Goal: Task Accomplishment & Management: Manage account settings

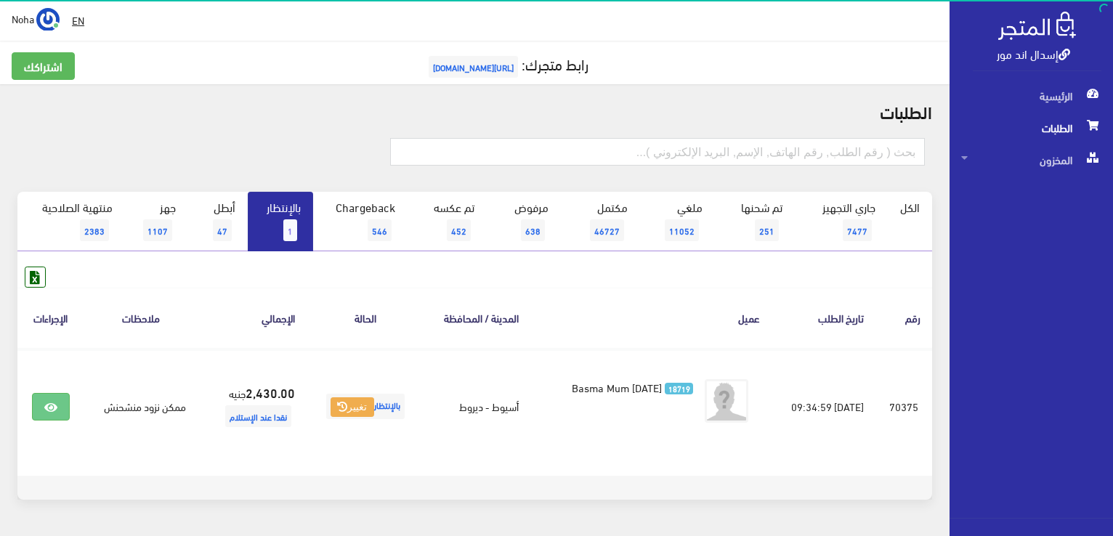
click at [286, 241] on link "بالإنتظار 1" at bounding box center [280, 222] width 65 height 60
click at [285, 230] on span "1" at bounding box center [290, 230] width 14 height 22
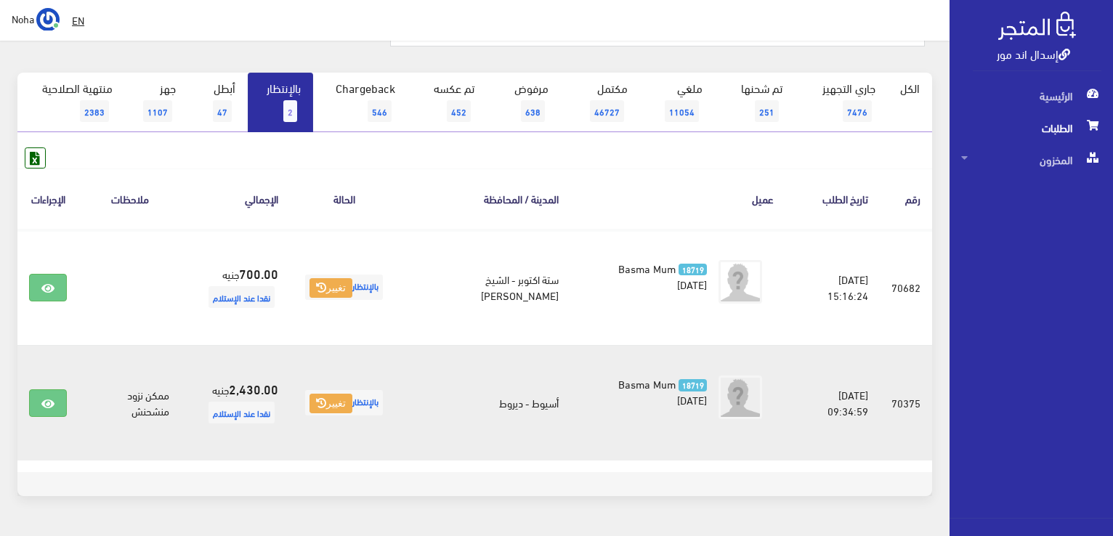
scroll to position [145, 0]
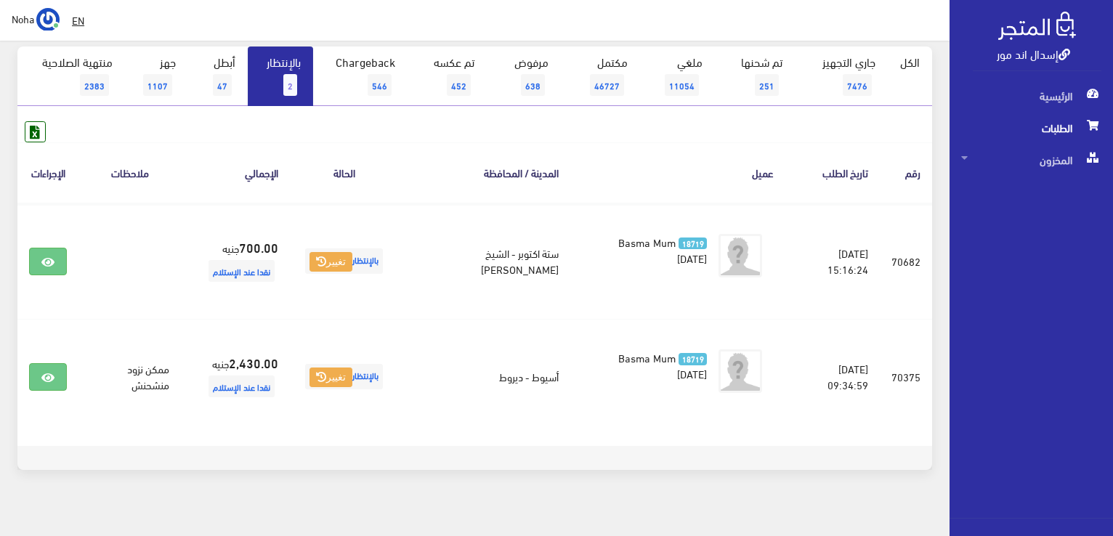
click at [305, 63] on link "بالإنتظار 2" at bounding box center [280, 76] width 65 height 60
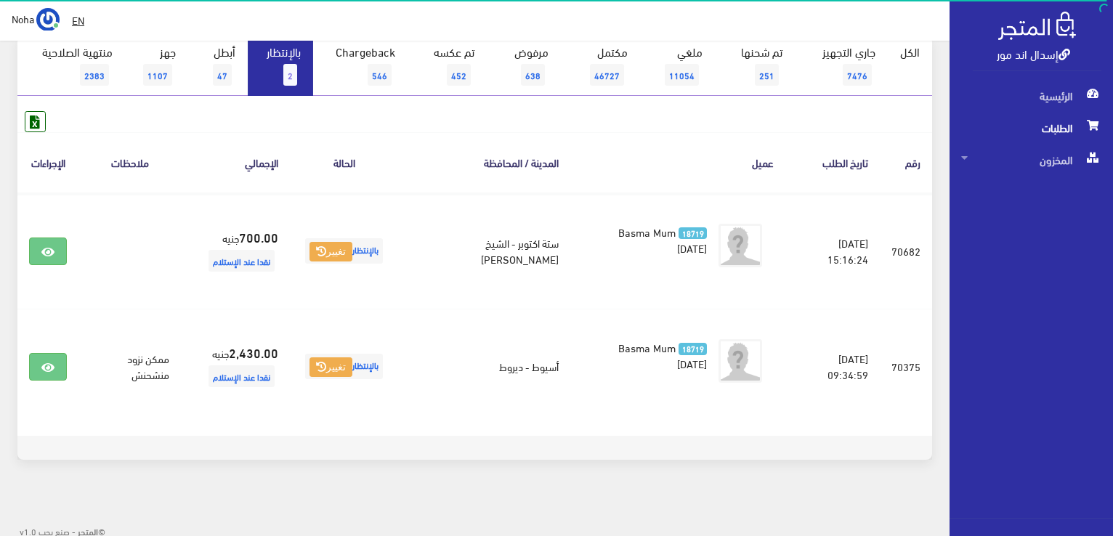
scroll to position [159, 0]
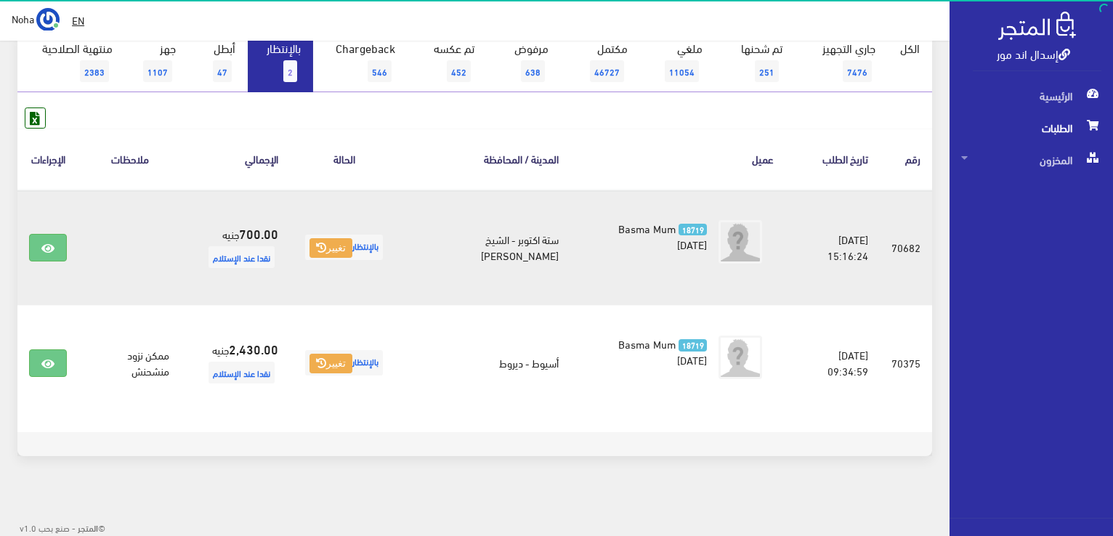
click at [69, 242] on td at bounding box center [47, 248] width 61 height 116
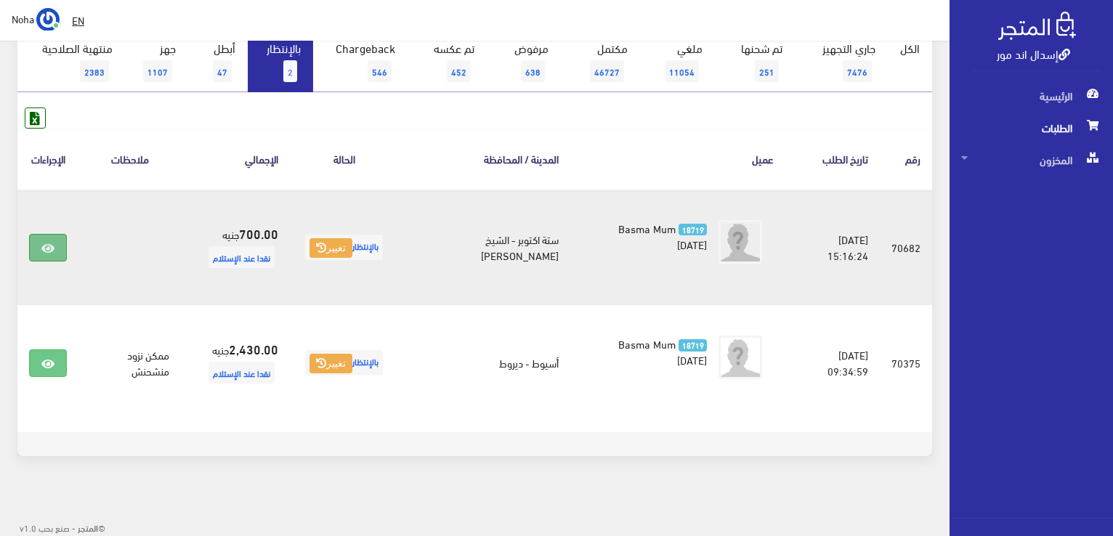
click at [62, 243] on link at bounding box center [48, 248] width 38 height 28
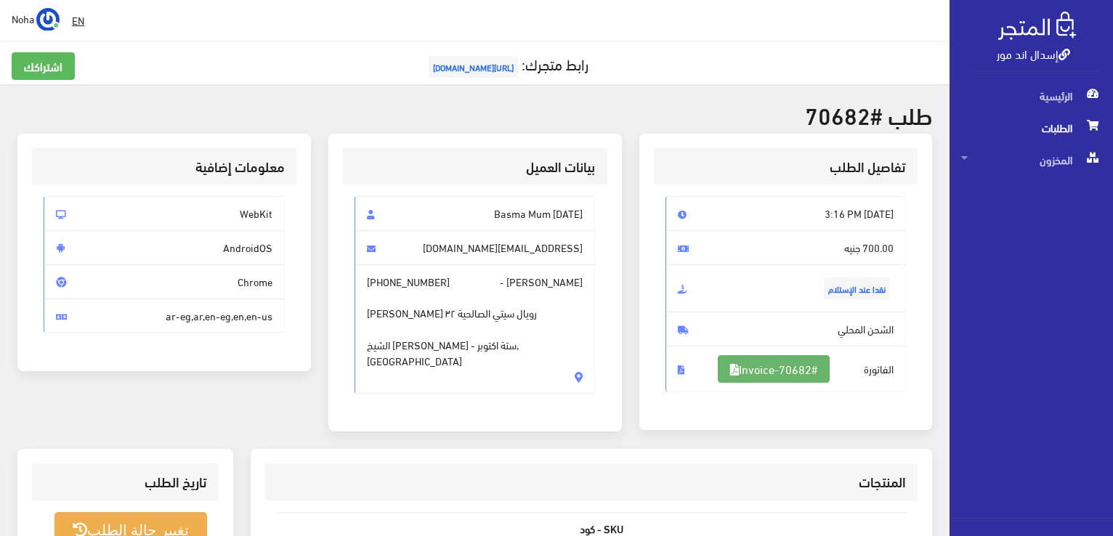
click at [792, 368] on link "#Invoice-70682" at bounding box center [774, 369] width 112 height 28
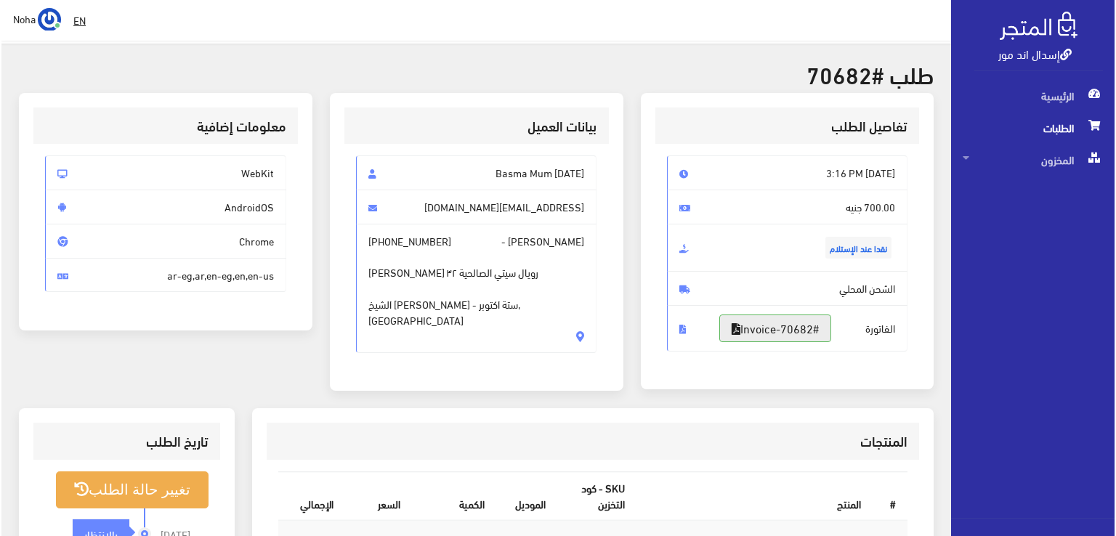
scroll to position [145, 0]
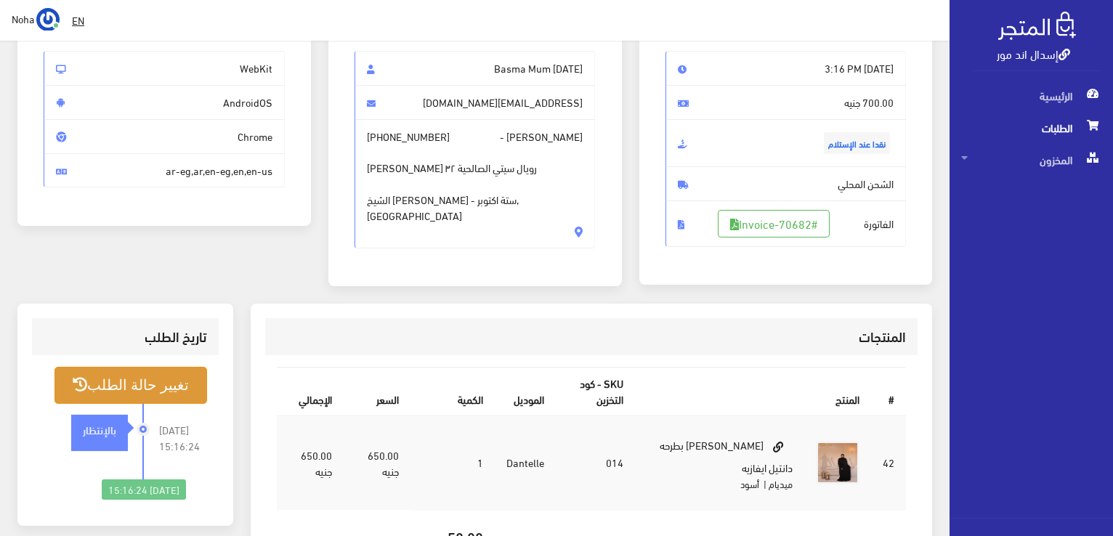
click at [164, 381] on button "تغيير حالة الطلب" at bounding box center [130, 385] width 153 height 37
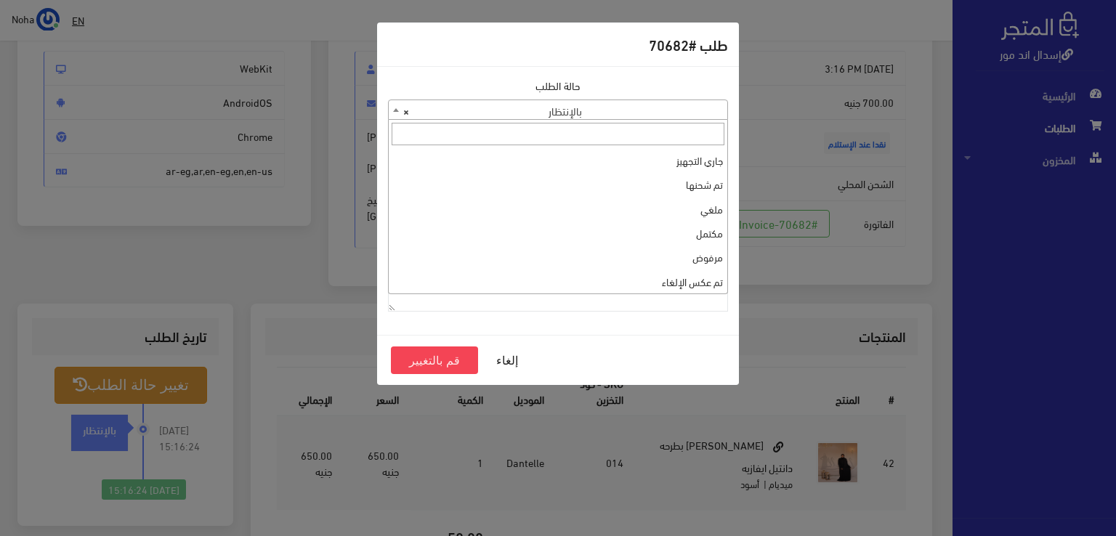
click at [397, 111] on span at bounding box center [396, 109] width 15 height 19
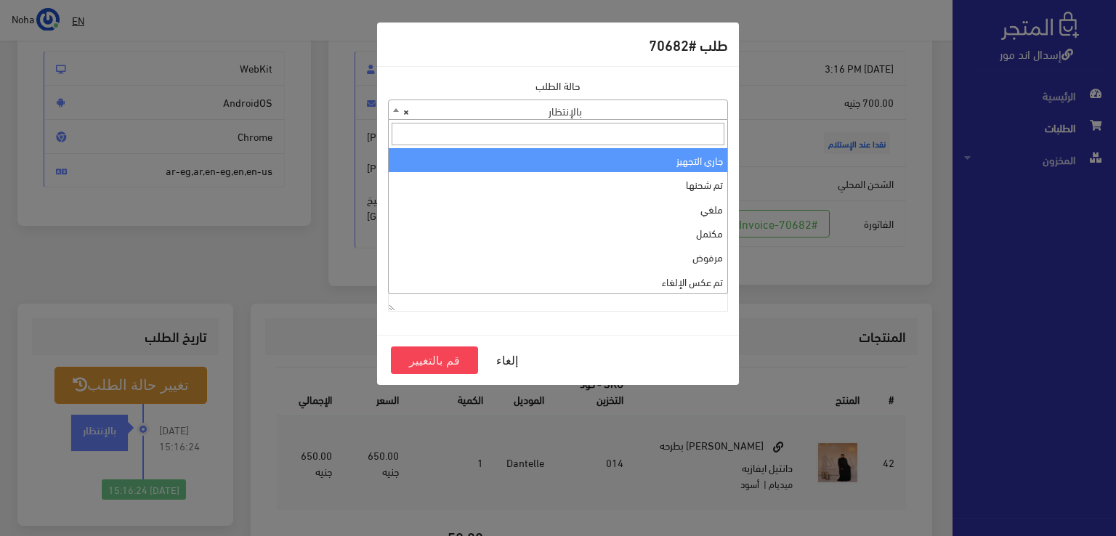
select select "1"
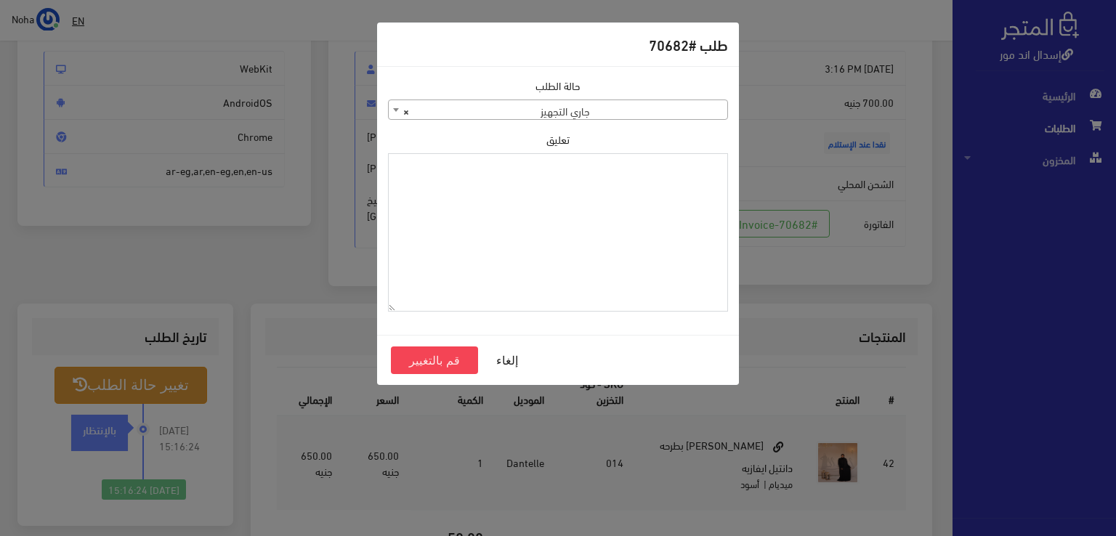
click at [645, 180] on textarea "تعليق" at bounding box center [558, 232] width 340 height 159
type textarea "1123993"
click at [448, 358] on button "قم بالتغيير" at bounding box center [434, 361] width 87 height 28
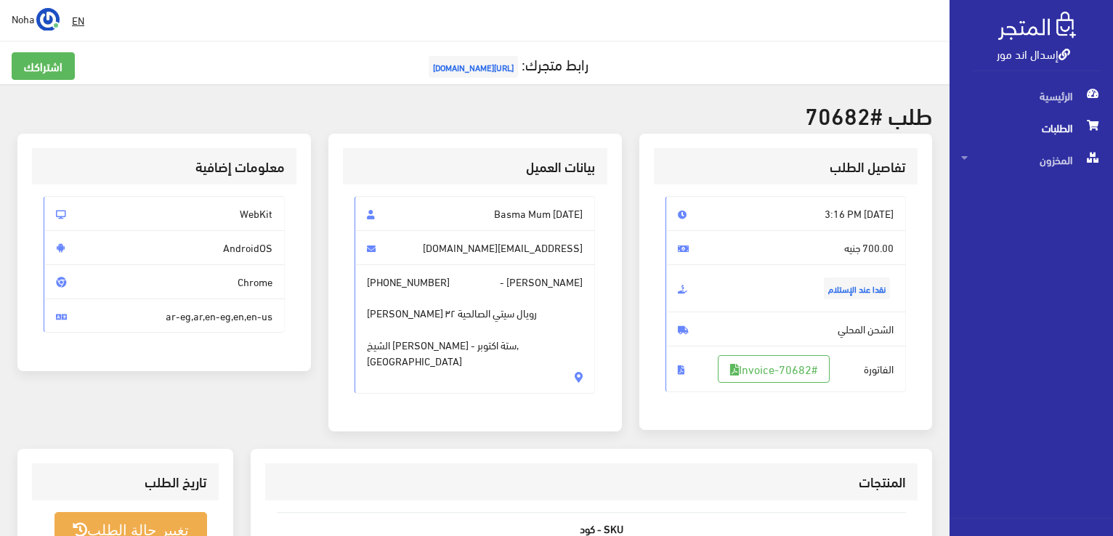
click at [1037, 123] on span "الطلبات" at bounding box center [1031, 128] width 140 height 32
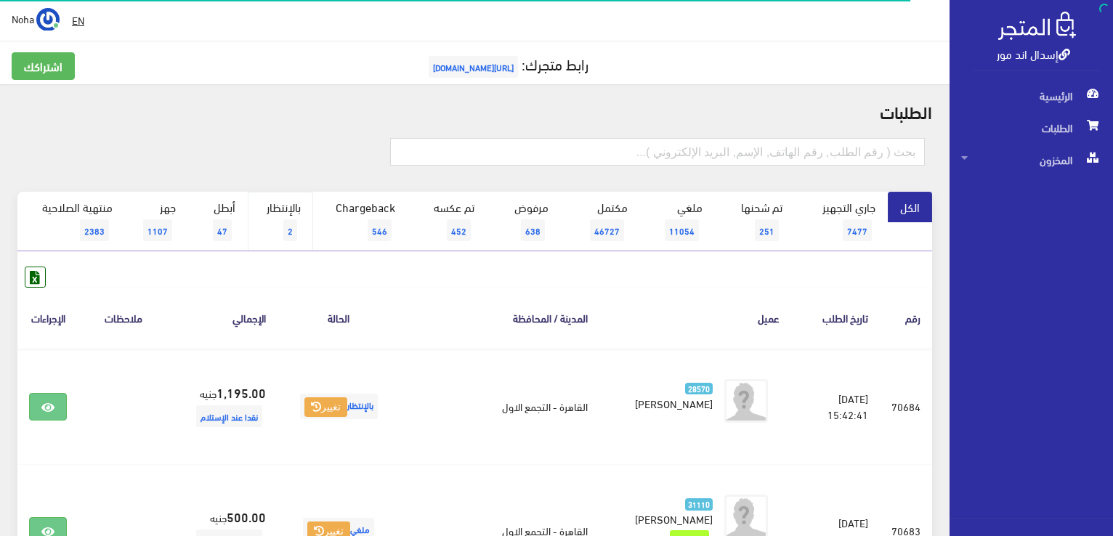
click at [304, 204] on link "بالإنتظار 2" at bounding box center [280, 222] width 65 height 60
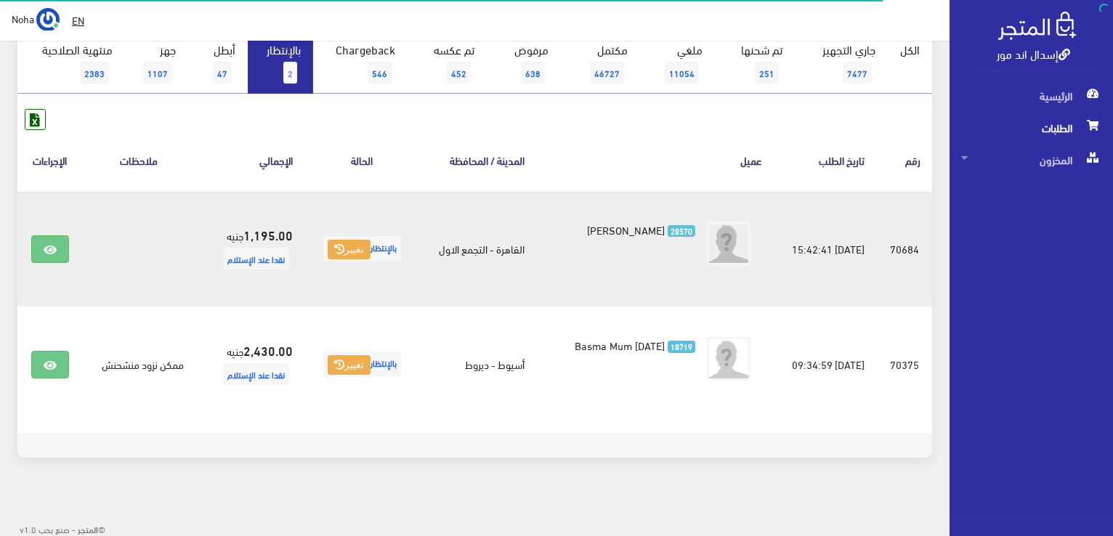
scroll to position [159, 0]
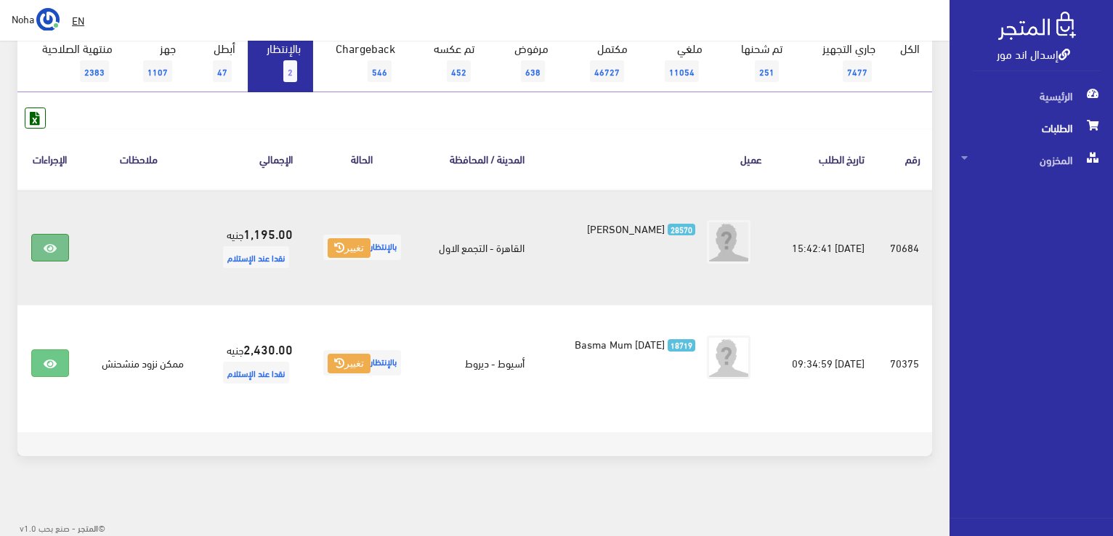
click at [32, 245] on link at bounding box center [50, 248] width 38 height 28
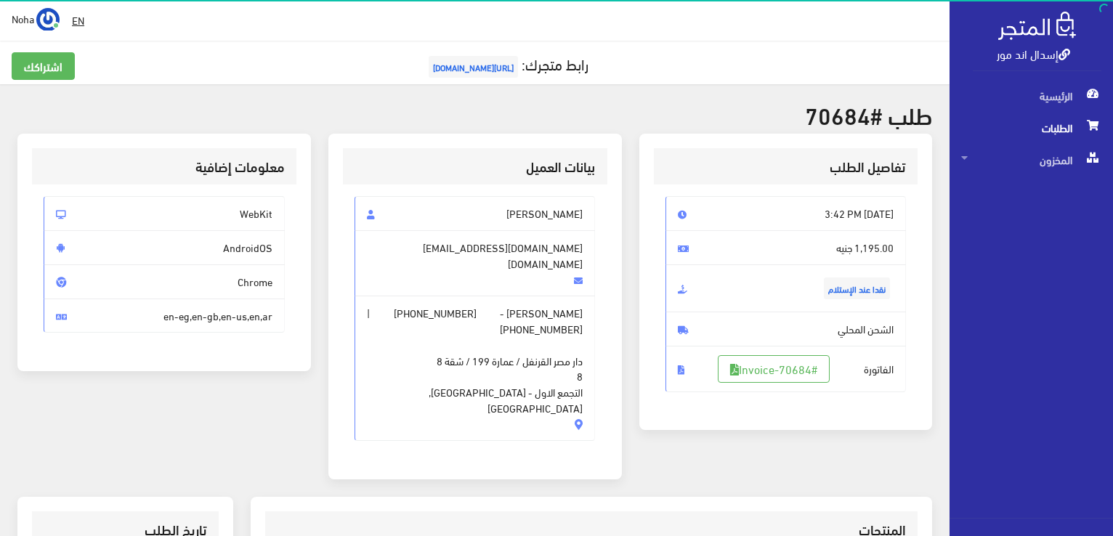
scroll to position [73, 0]
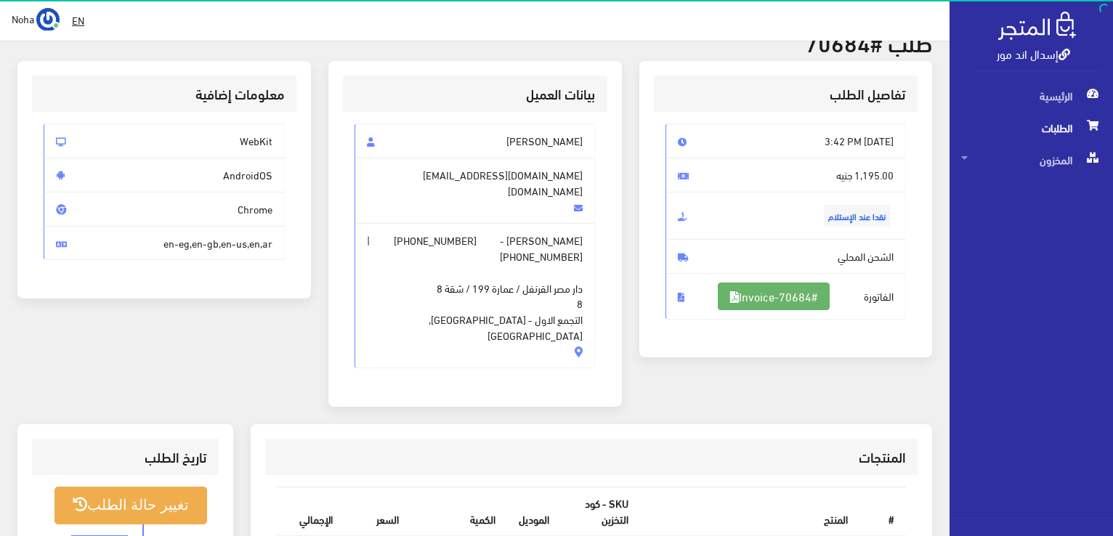
click at [738, 296] on link "#Invoice-70684" at bounding box center [774, 297] width 112 height 28
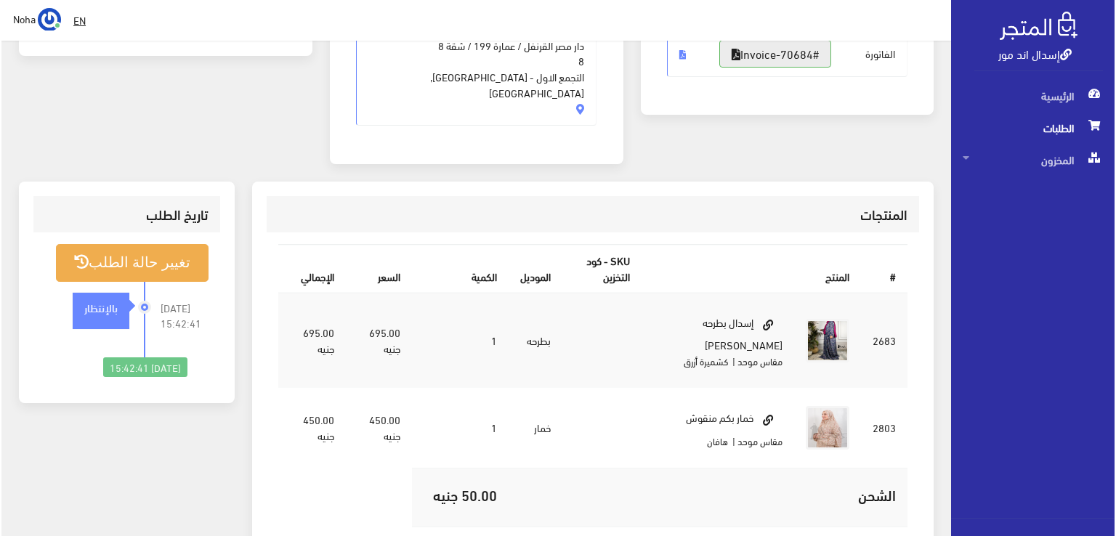
scroll to position [363, 0]
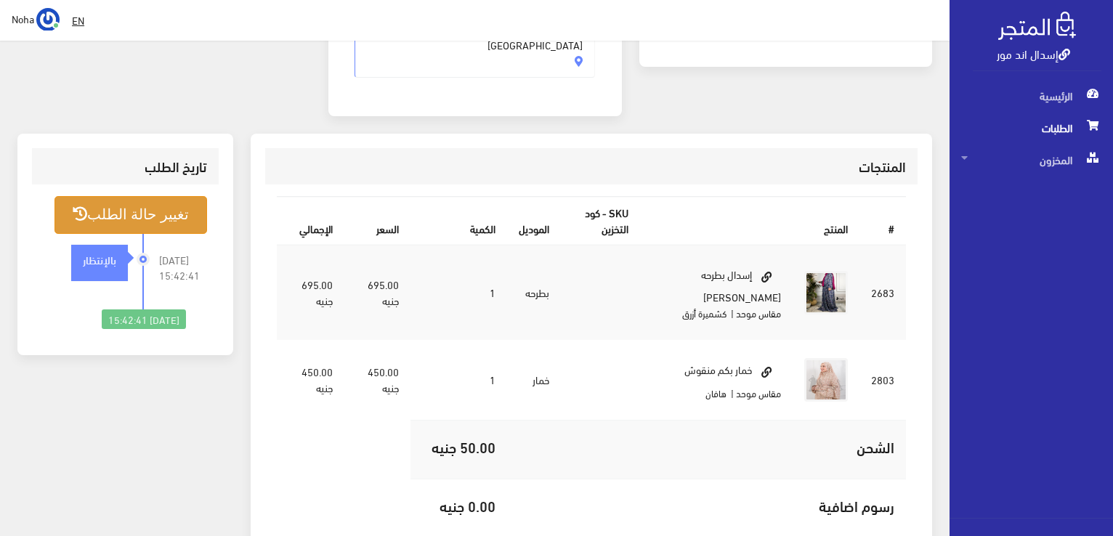
click at [174, 196] on button "تغيير حالة الطلب" at bounding box center [130, 214] width 153 height 37
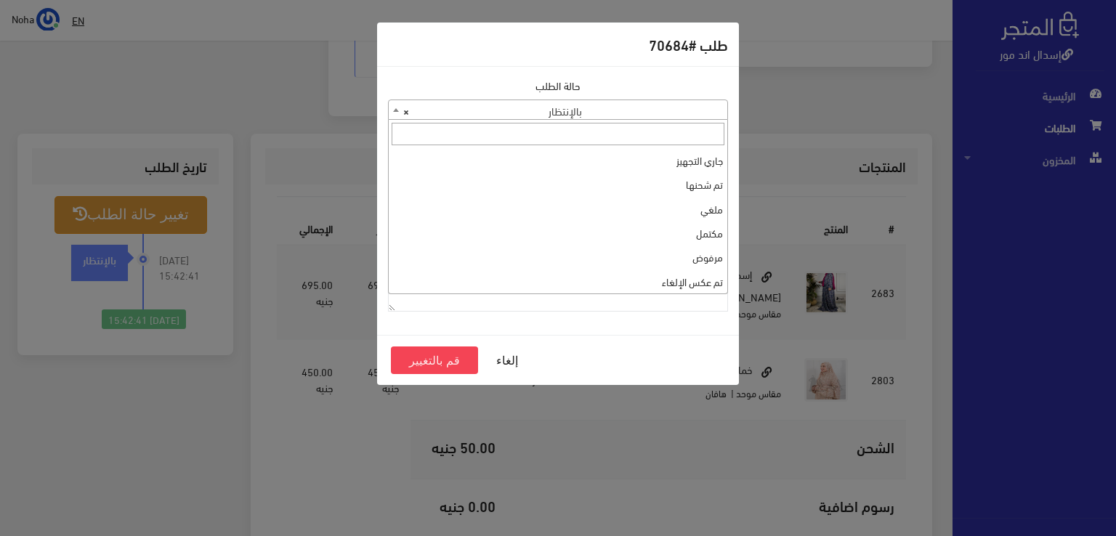
click at [395, 108] on b at bounding box center [396, 110] width 6 height 4
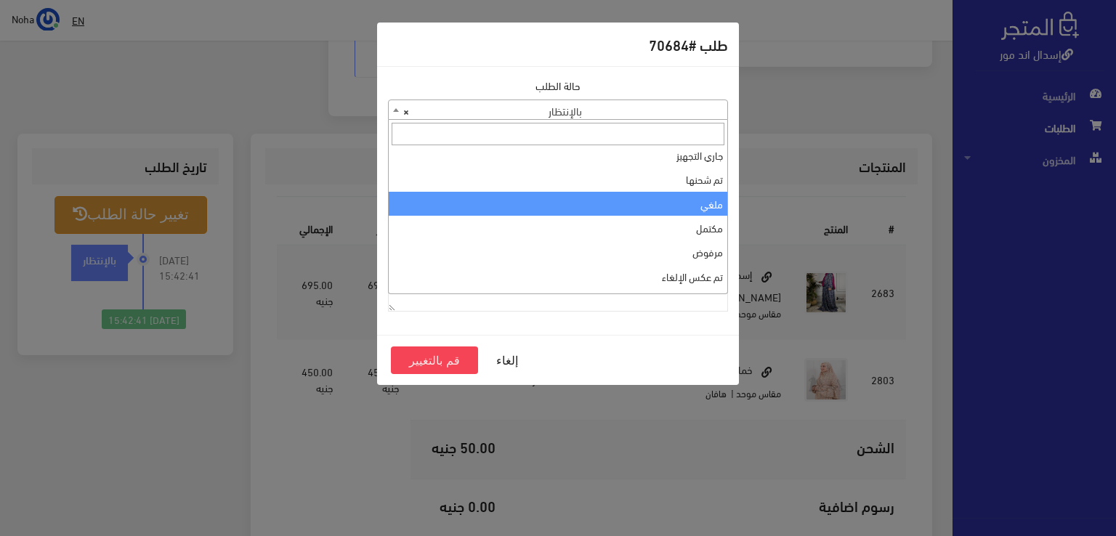
scroll to position [0, 0]
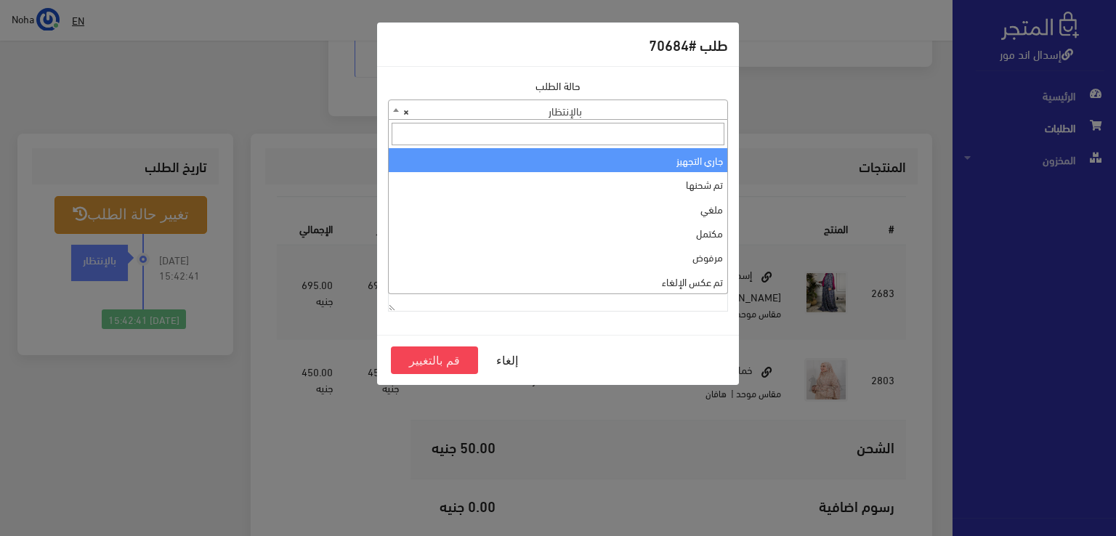
select select "1"
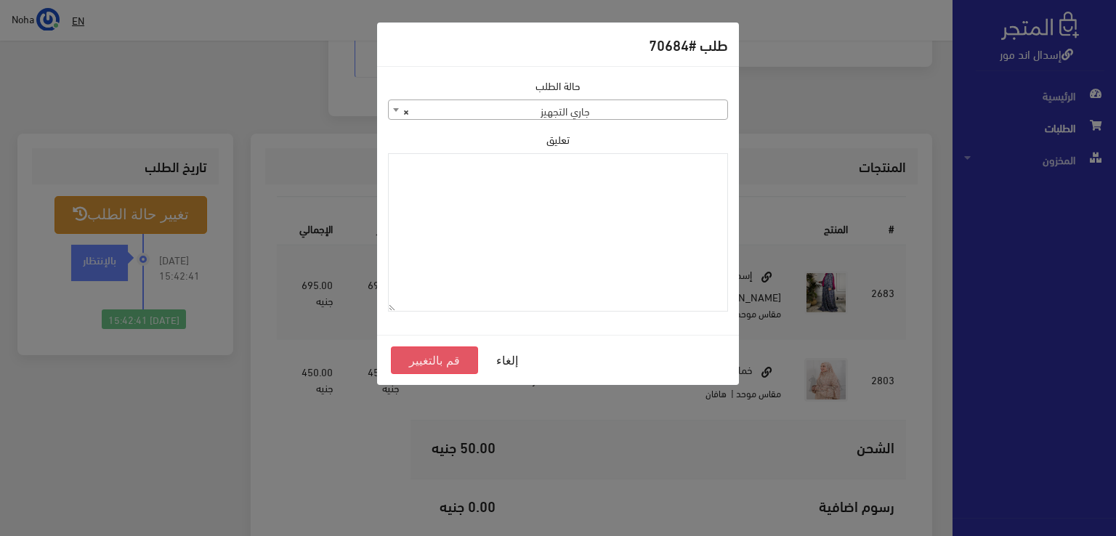
click at [413, 355] on button "قم بالتغيير" at bounding box center [434, 361] width 87 height 28
click at [424, 356] on button "قم بالتغيير" at bounding box center [434, 361] width 87 height 28
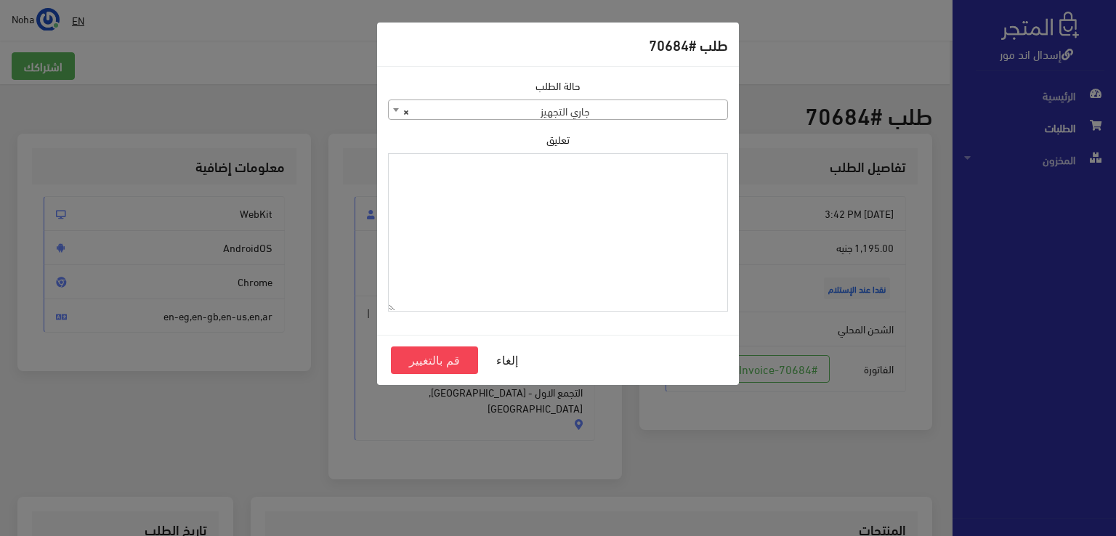
click at [720, 213] on textarea "تعليق" at bounding box center [558, 232] width 340 height 159
type textarea "1123993"
click at [462, 365] on button "قم بالتغيير" at bounding box center [434, 361] width 87 height 28
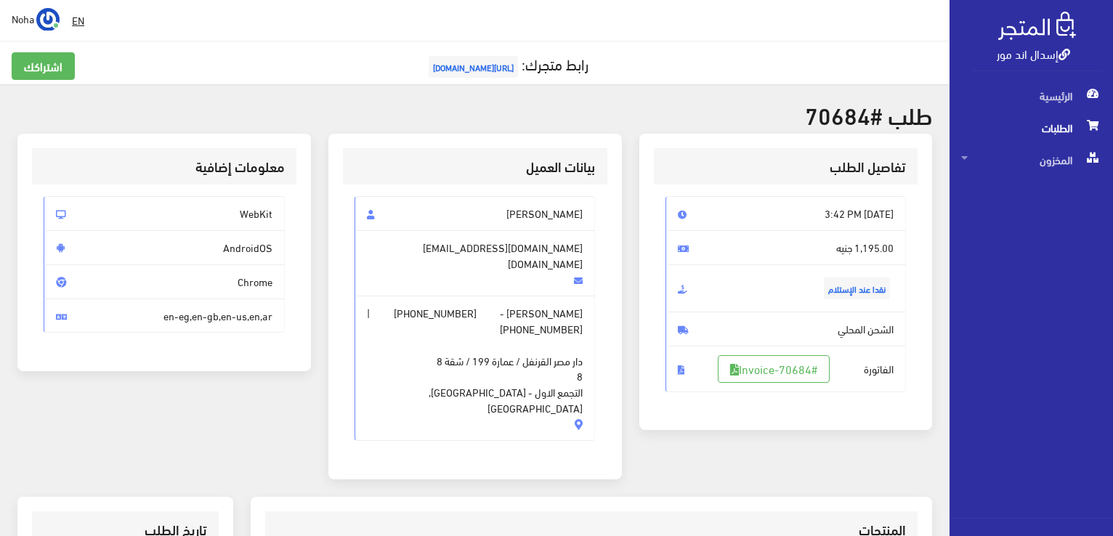
click at [1052, 131] on span "الطلبات" at bounding box center [1031, 128] width 140 height 32
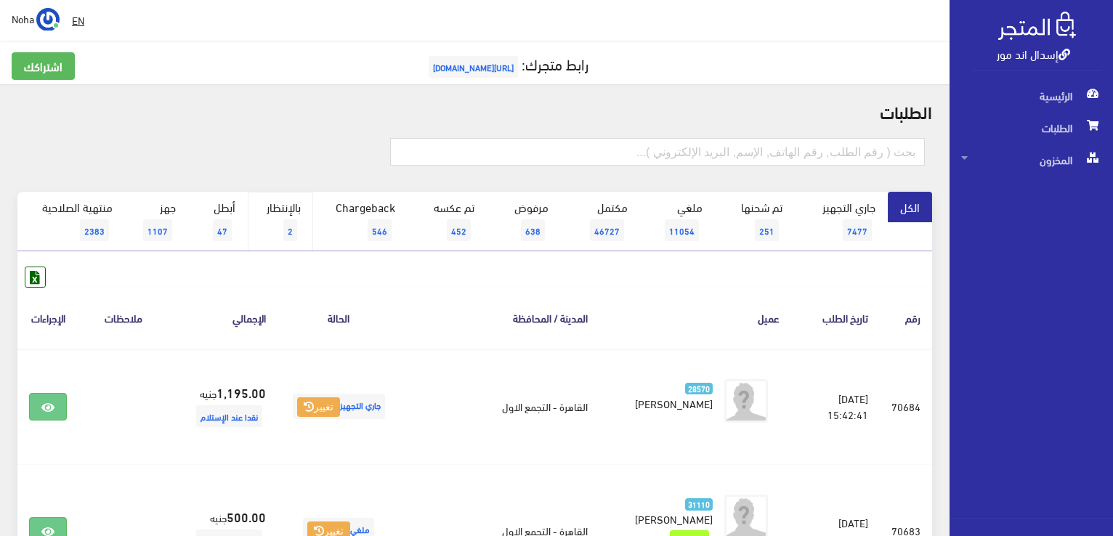
click at [277, 210] on link "بالإنتظار 2" at bounding box center [280, 222] width 65 height 60
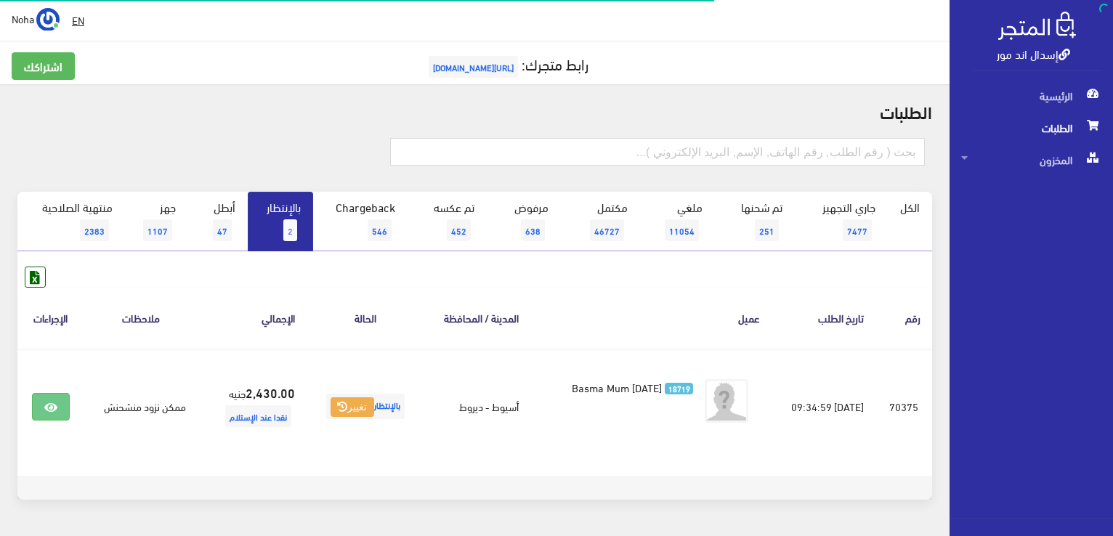
scroll to position [44, 0]
